Goal: Task Accomplishment & Management: Use online tool/utility

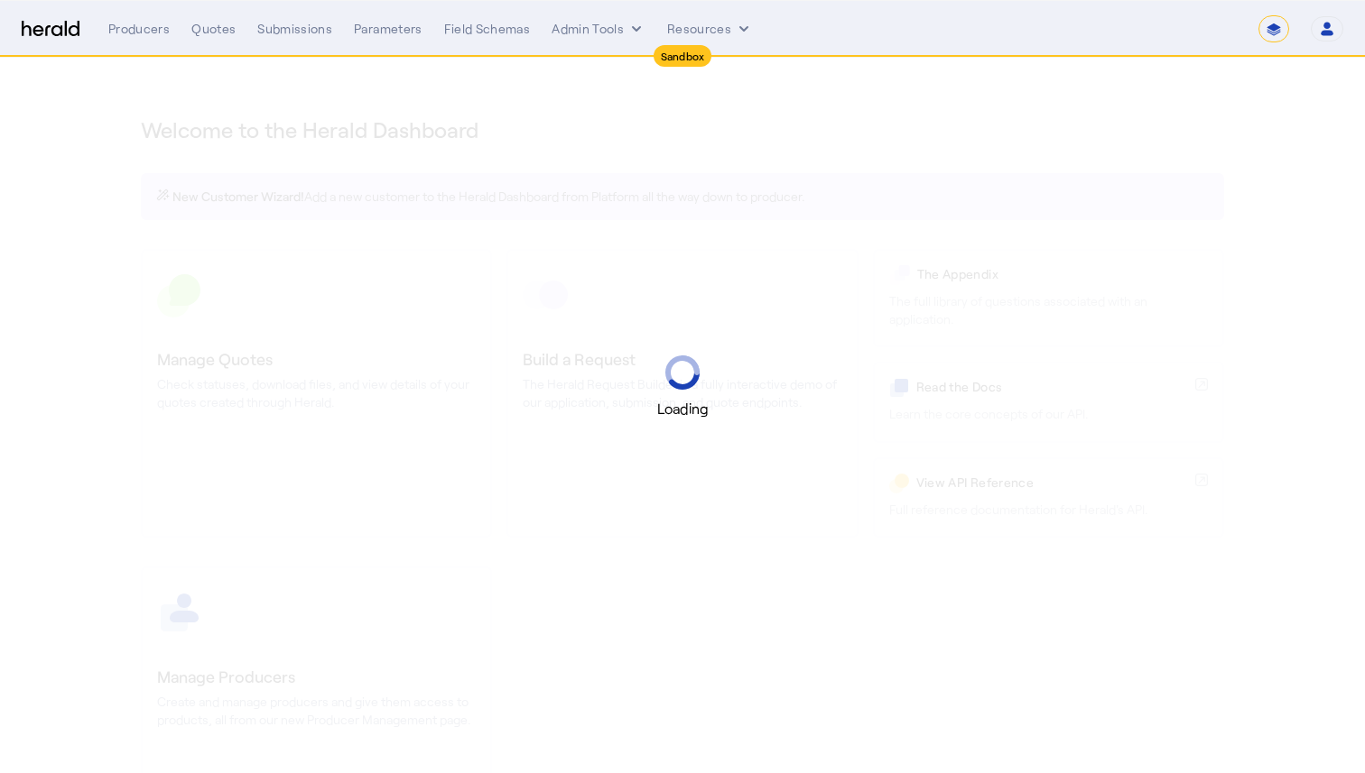
select select "*******"
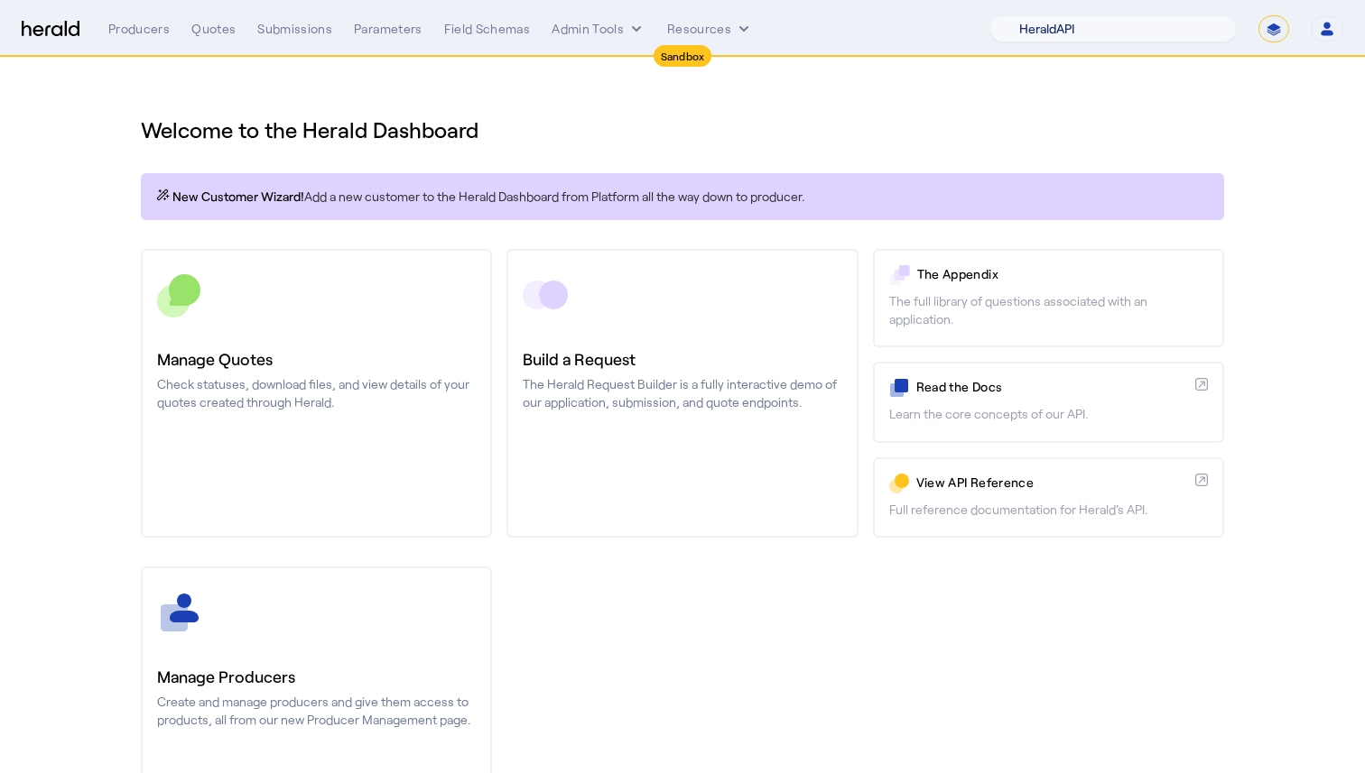
click at [1107, 25] on select "1Fort Acrisure Acturis Affinity Advisors Affinity Risk Agentero AmWins Anzen Ao…" at bounding box center [1112, 28] width 247 height 27
select select "pfm_h3db_crc"
click at [1032, 15] on select "1Fort Acrisure Acturis Affinity Advisors Affinity Risk Agentero AmWins Anzen Ao…" at bounding box center [1112, 28] width 247 height 27
click at [620, 28] on button "Admin Tools" at bounding box center [598, 29] width 94 height 18
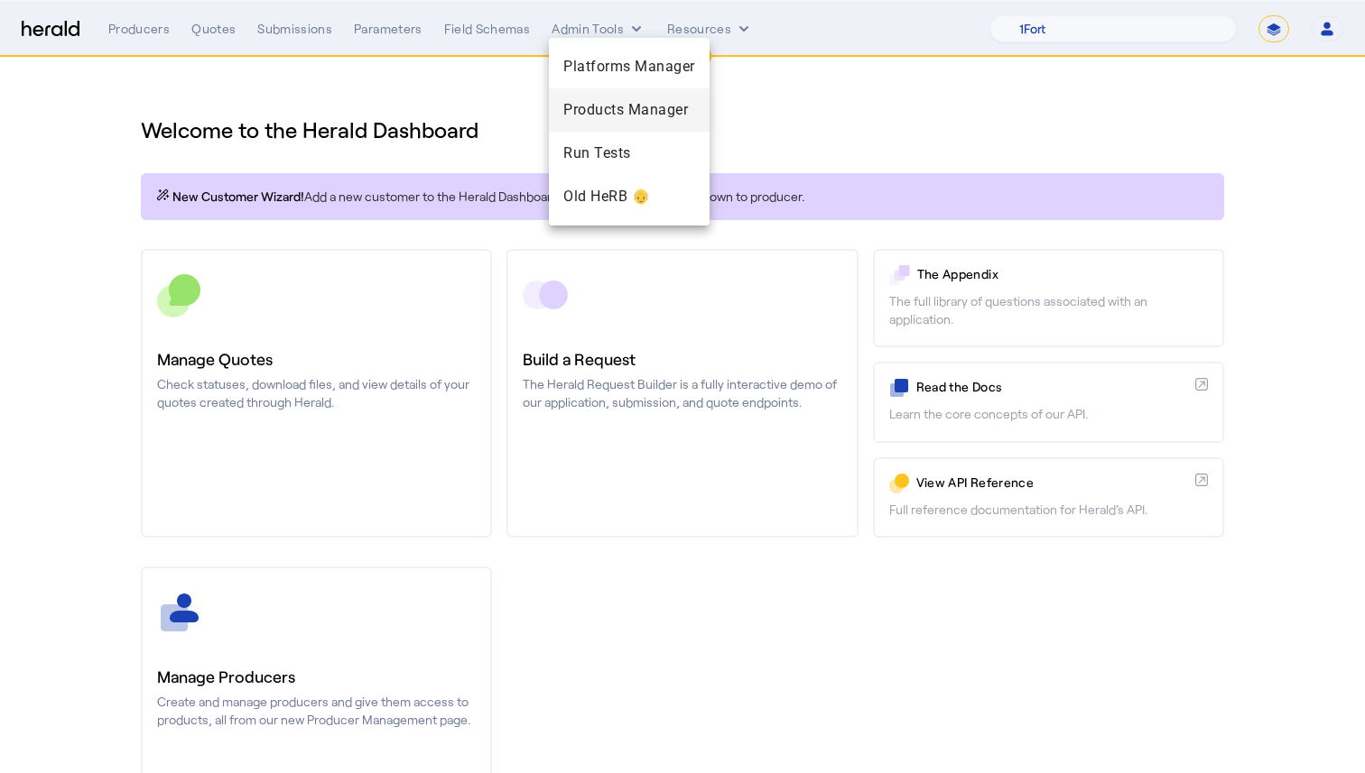
click at [638, 102] on span "Products Manager" at bounding box center [629, 110] width 132 height 22
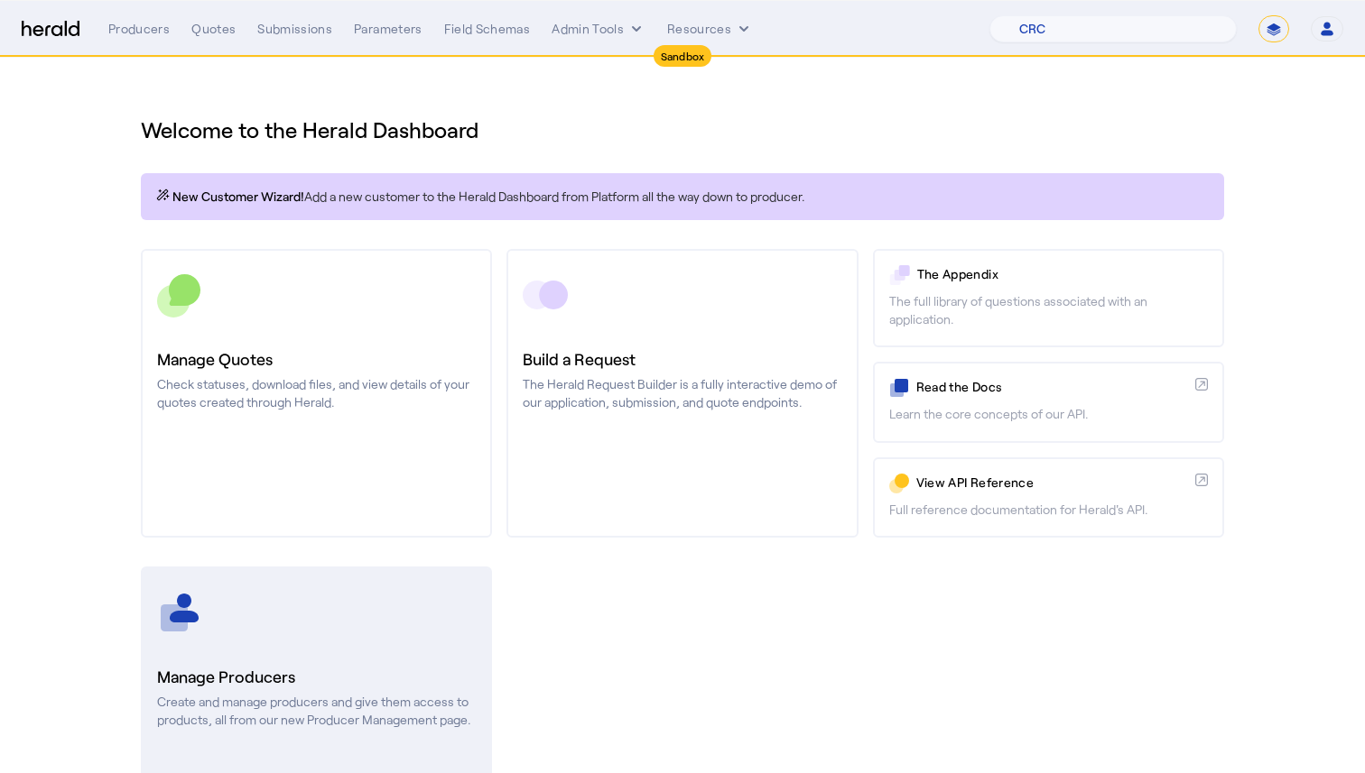
click at [328, 619] on div at bounding box center [316, 612] width 319 height 45
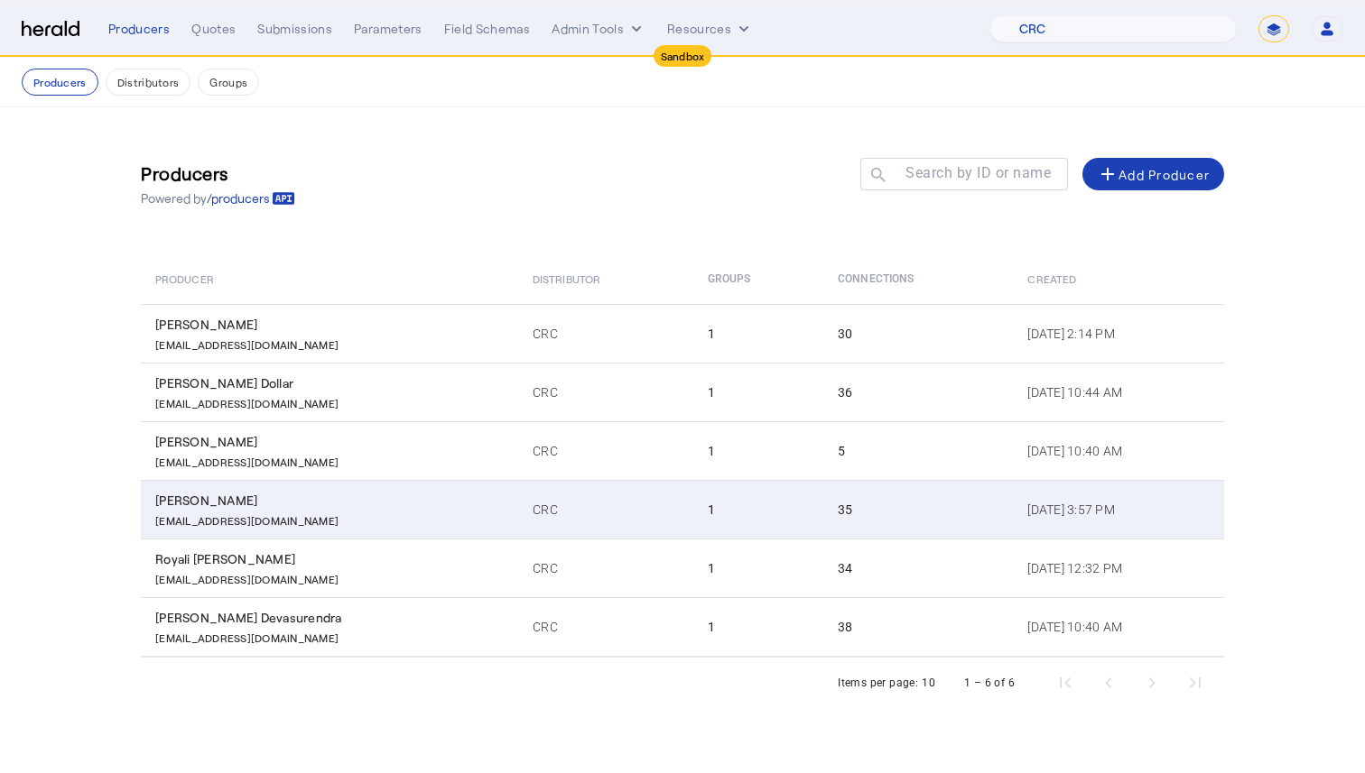
click at [354, 498] on div "[PERSON_NAME]" at bounding box center [333, 501] width 356 height 18
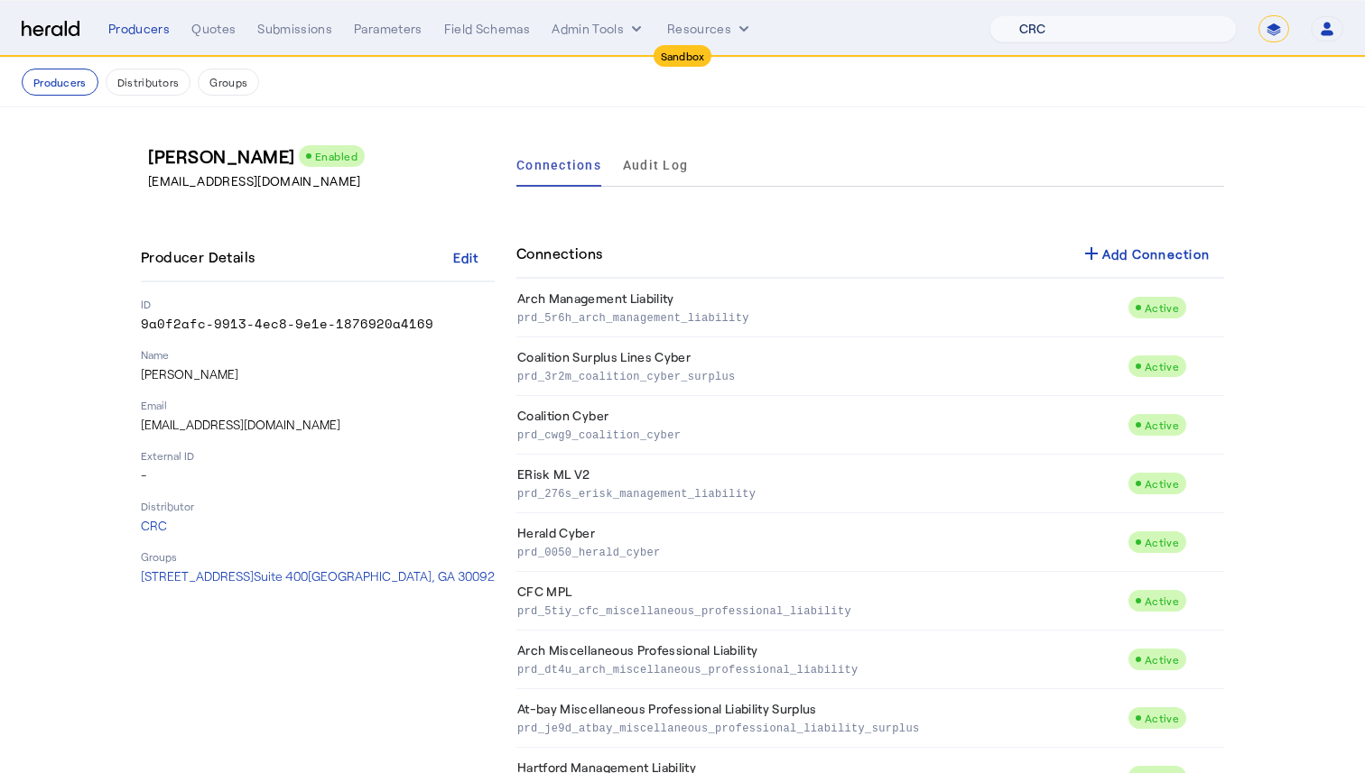
click at [1122, 33] on select "1Fort Acrisure Acturis Affinity Advisors Affinity Risk Agentero AmWins Anzen Ao…" at bounding box center [1112, 28] width 247 height 27
select select "pfm_md8s_semsee"
click at [1032, 15] on select "1Fort Acrisure Acturis Affinity Advisors Affinity Risk Agentero AmWins Anzen Ao…" at bounding box center [1112, 28] width 247 height 27
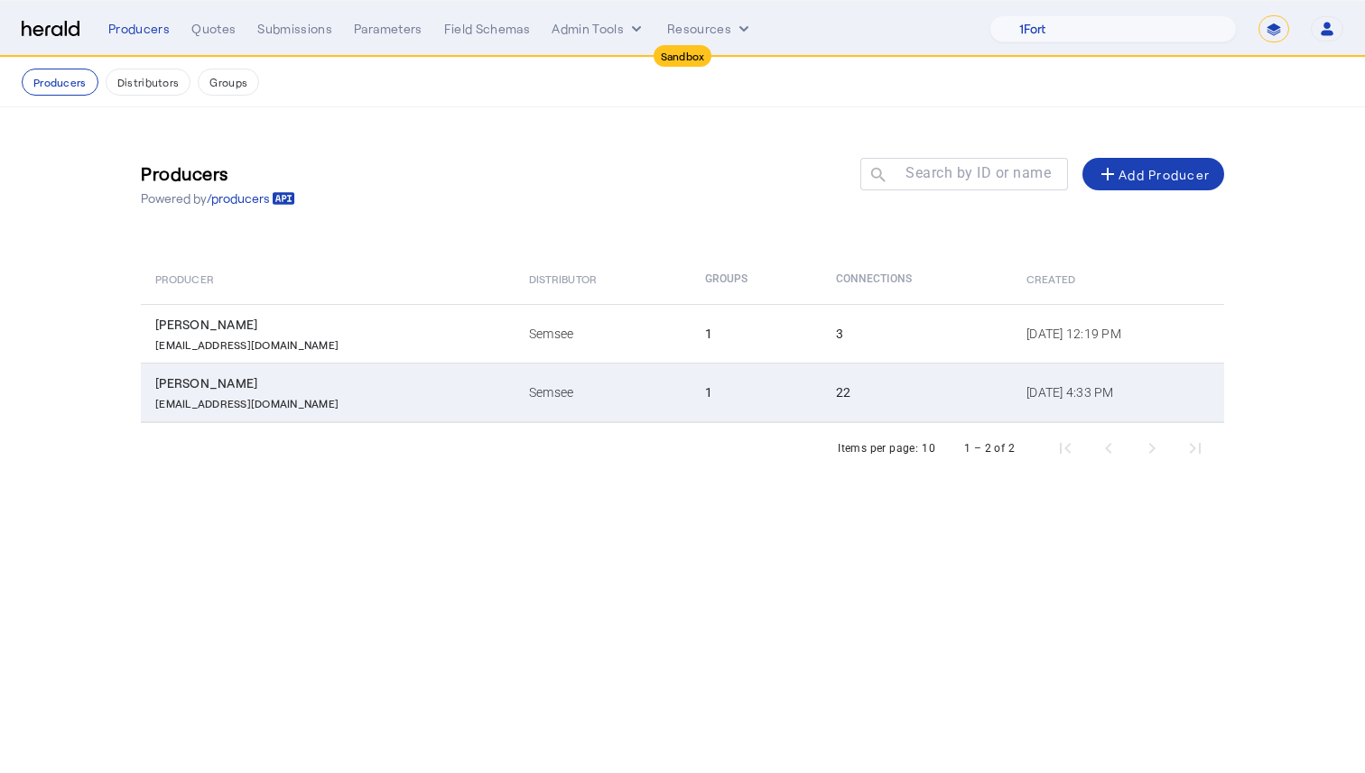
click at [408, 384] on div "[PERSON_NAME]" at bounding box center [331, 384] width 352 height 18
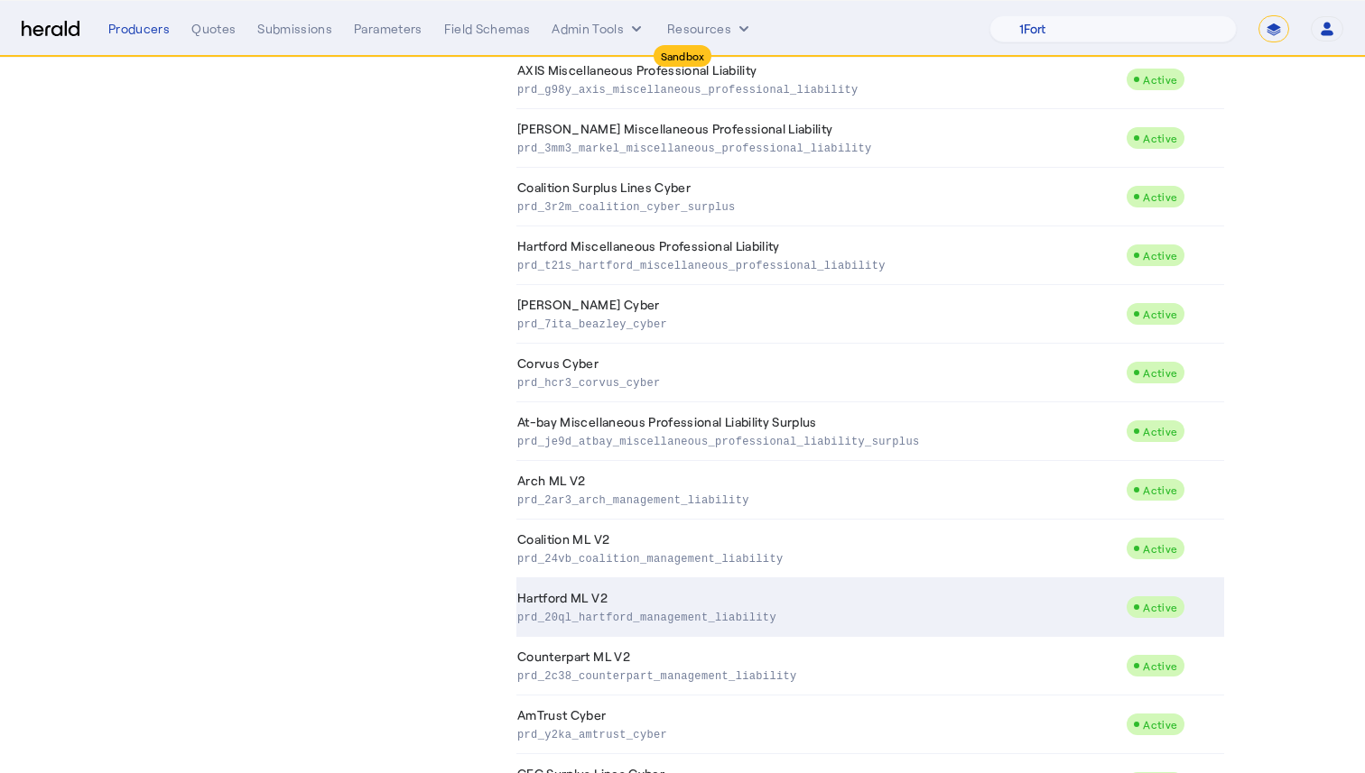
scroll to position [532, 0]
